Goal: Browse casually

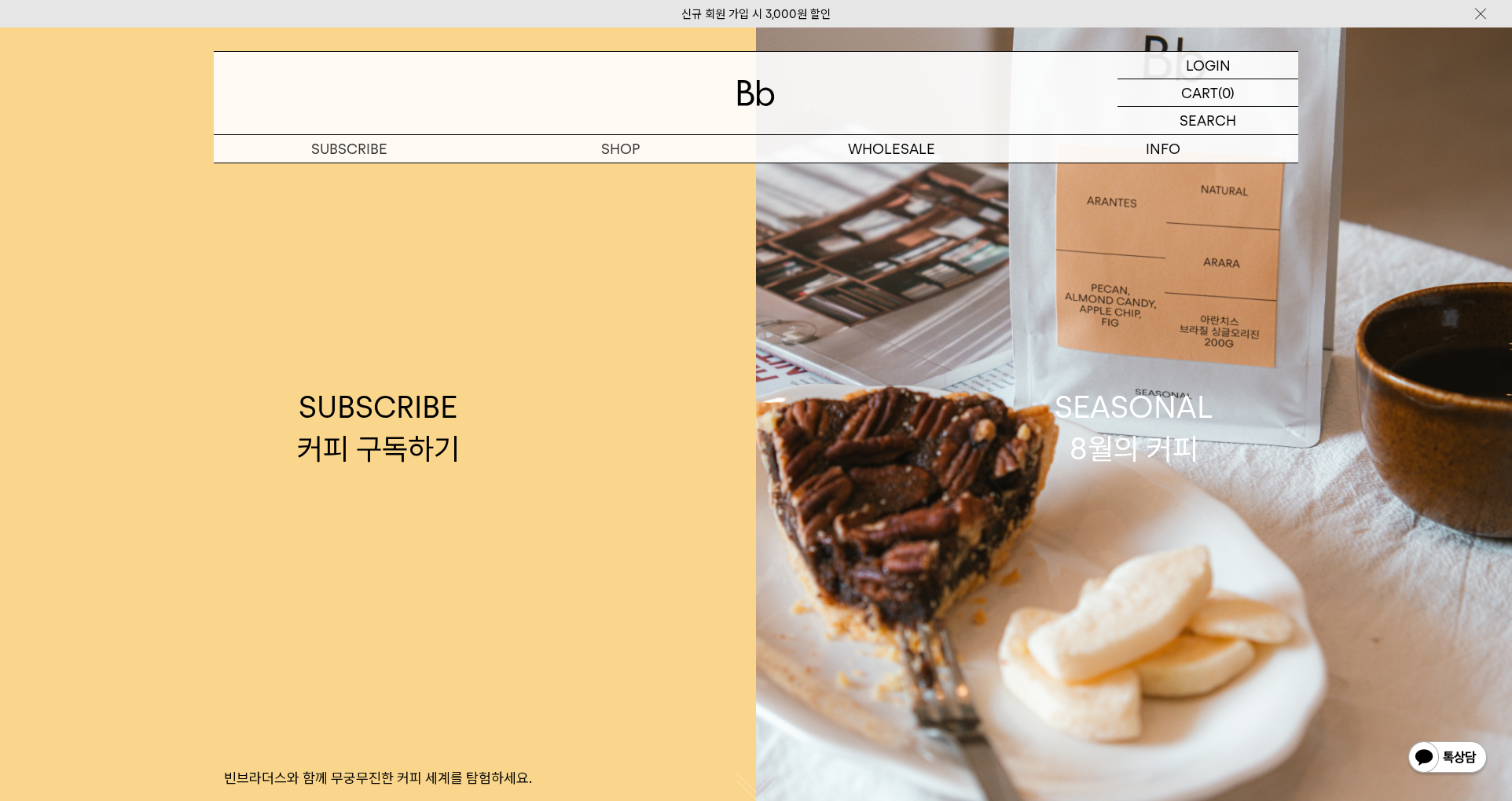
click at [1485, 15] on img at bounding box center [1480, 14] width 16 height 17
